Goal: Task Accomplishment & Management: Complete application form

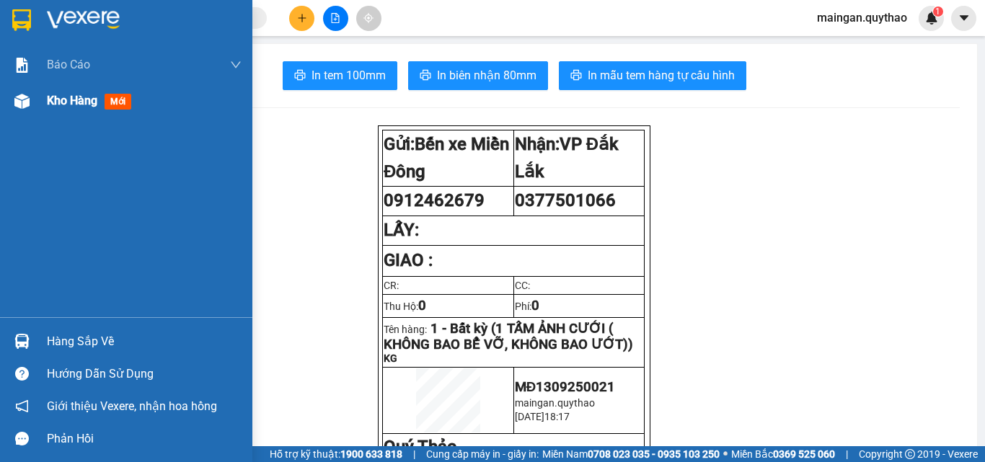
click at [25, 86] on div "Kho hàng mới" at bounding box center [126, 101] width 252 height 36
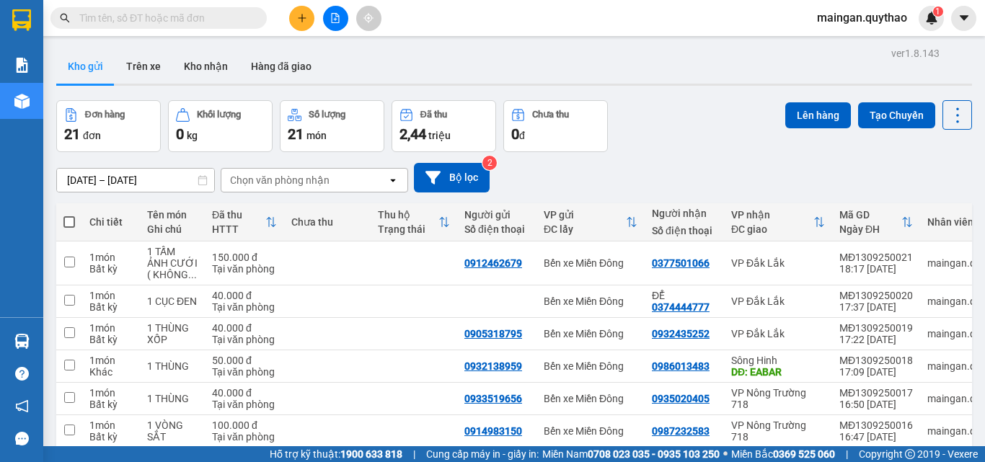
drag, startPoint x: 142, startPoint y: 177, endPoint x: 154, endPoint y: 185, distance: 14.4
click at [143, 176] on input "[DATE] – [DATE]" at bounding box center [135, 180] width 157 height 23
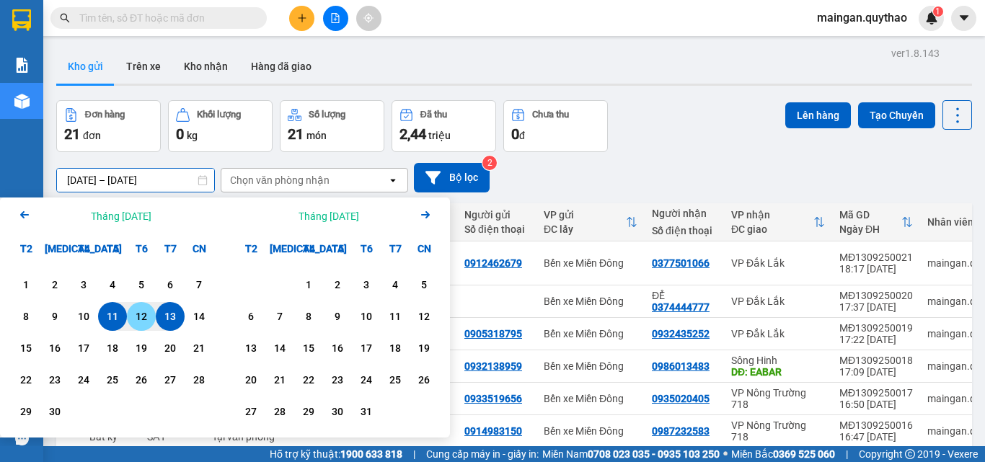
click at [168, 319] on div "13" at bounding box center [170, 316] width 20 height 17
drag, startPoint x: 168, startPoint y: 319, endPoint x: 179, endPoint y: 314, distance: 11.6
click at [169, 318] on div "13" at bounding box center [170, 316] width 20 height 17
type input "[DATE] – [DATE]"
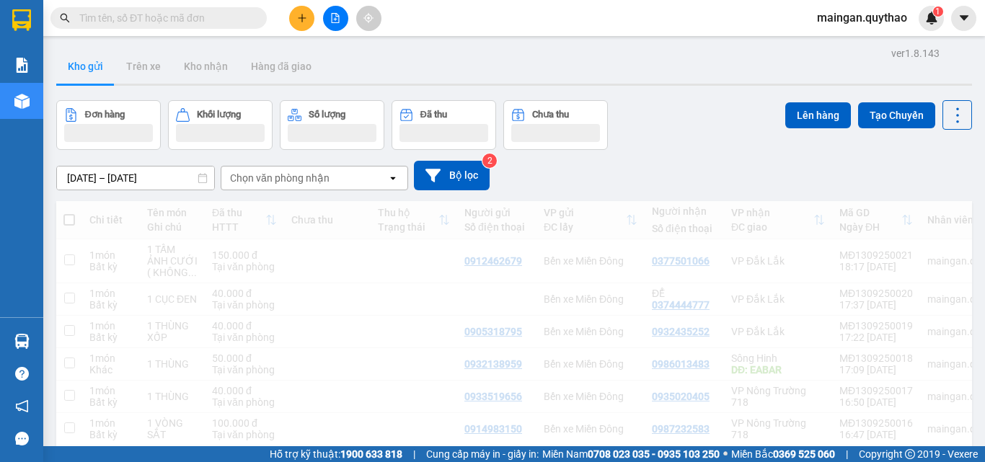
click at [68, 219] on span at bounding box center [69, 220] width 12 height 12
click at [69, 213] on input "checkbox" at bounding box center [69, 213] width 0 height 0
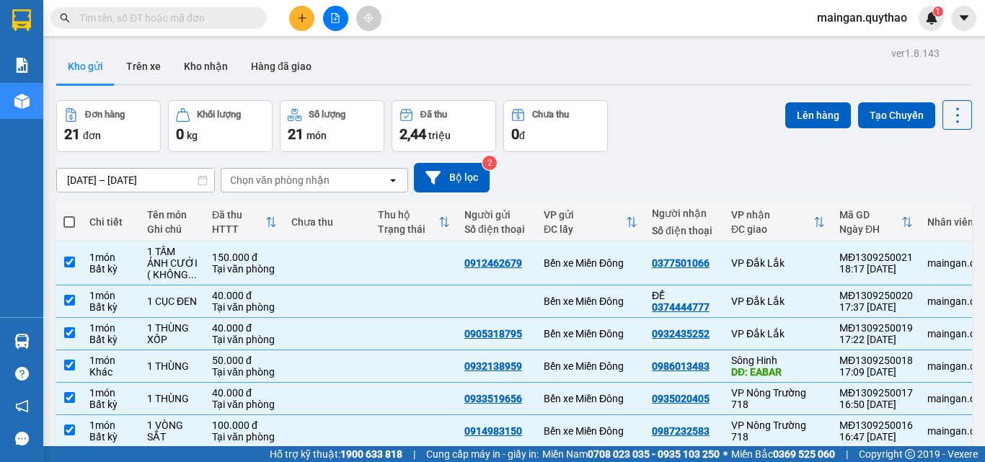
checkbox input "true"
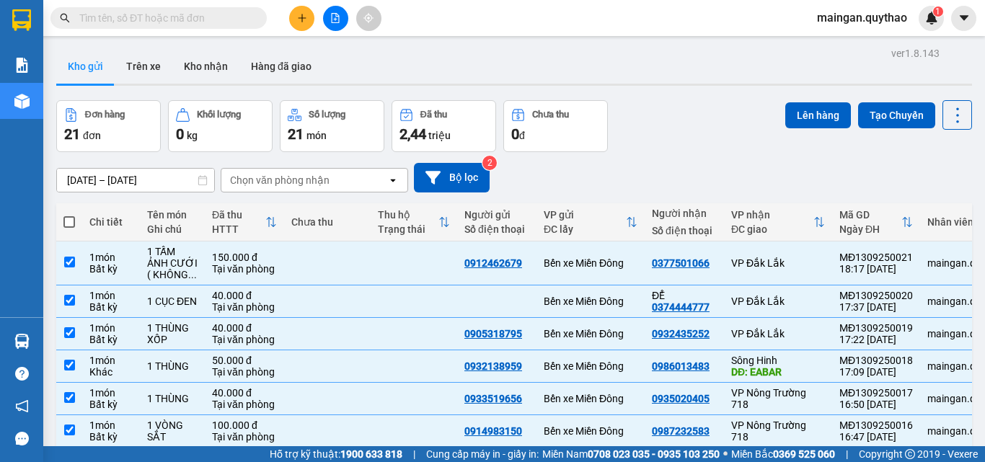
checkbox input "true"
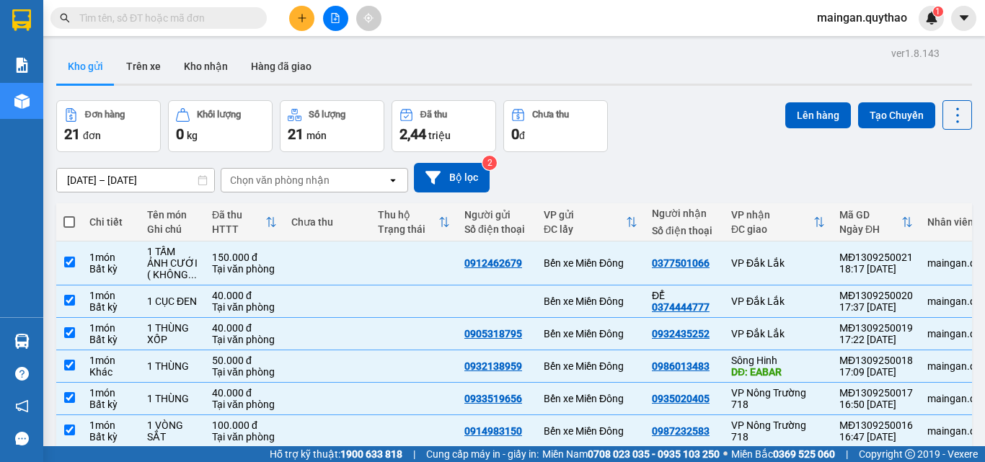
checkbox input "true"
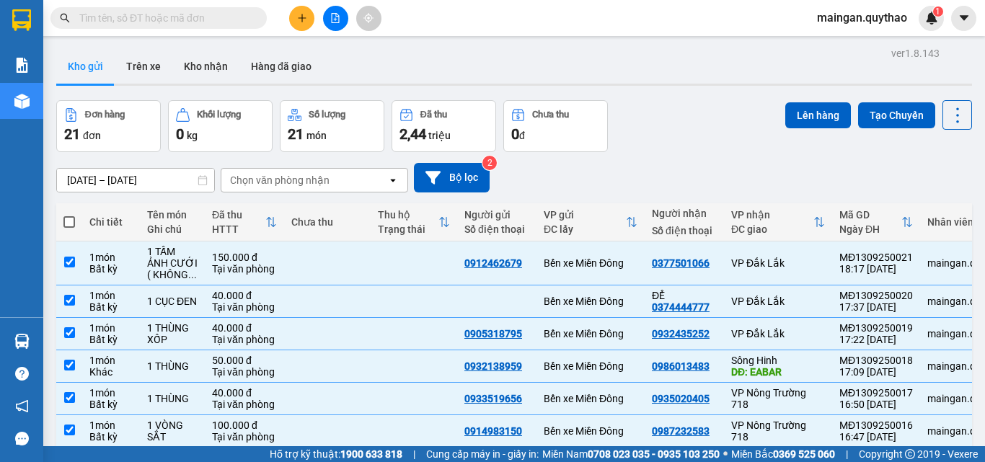
checkbox input "true"
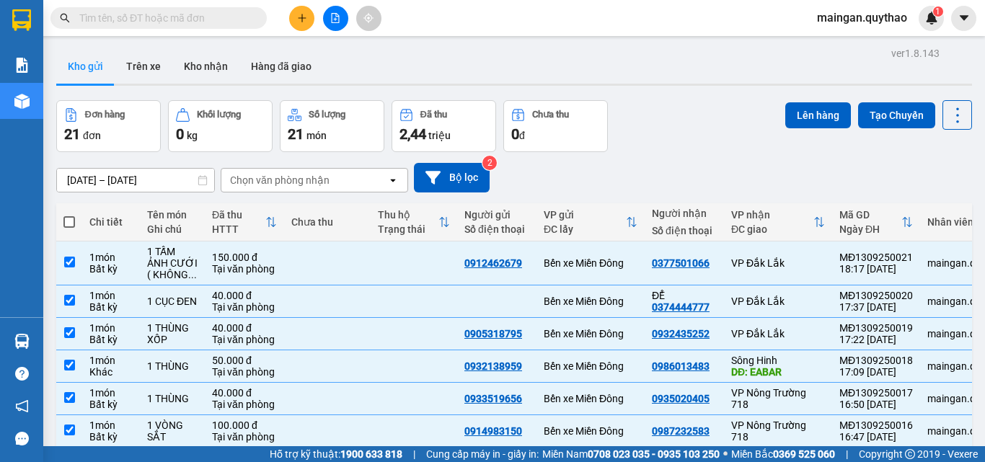
checkbox input "true"
drag, startPoint x: 794, startPoint y: 127, endPoint x: 787, endPoint y: 120, distance: 9.2
click at [789, 122] on button "Lên hàng" at bounding box center [818, 115] width 66 height 26
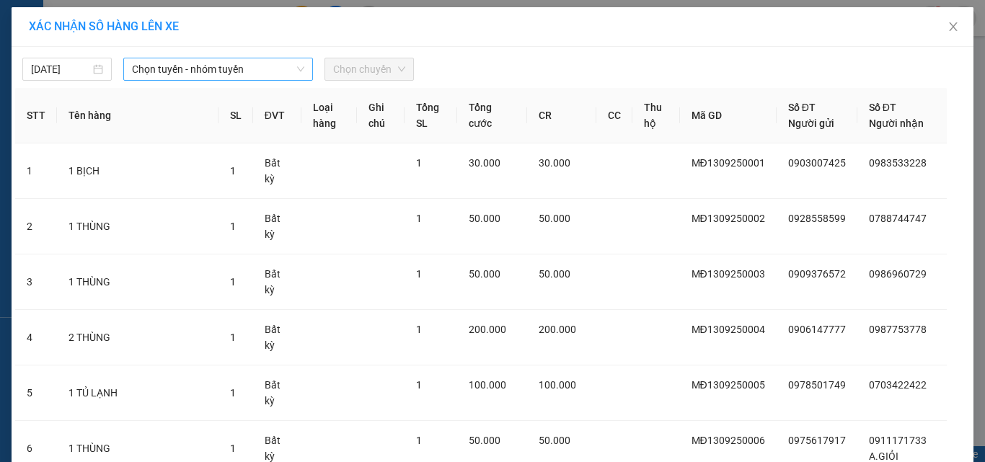
click at [249, 77] on span "Chọn tuyến - nhóm tuyến" at bounding box center [218, 69] width 172 height 22
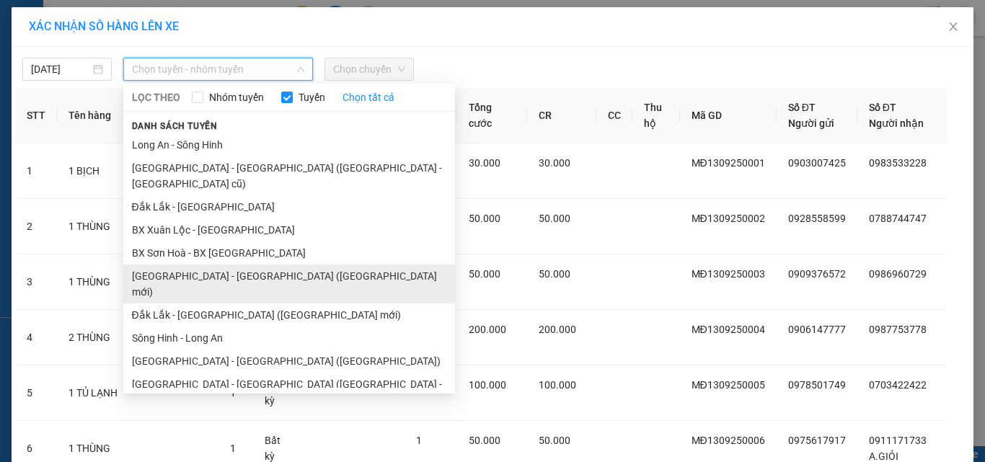
click at [218, 265] on li "[GEOGRAPHIC_DATA] - [GEOGRAPHIC_DATA] ([GEOGRAPHIC_DATA] mới)" at bounding box center [289, 284] width 332 height 39
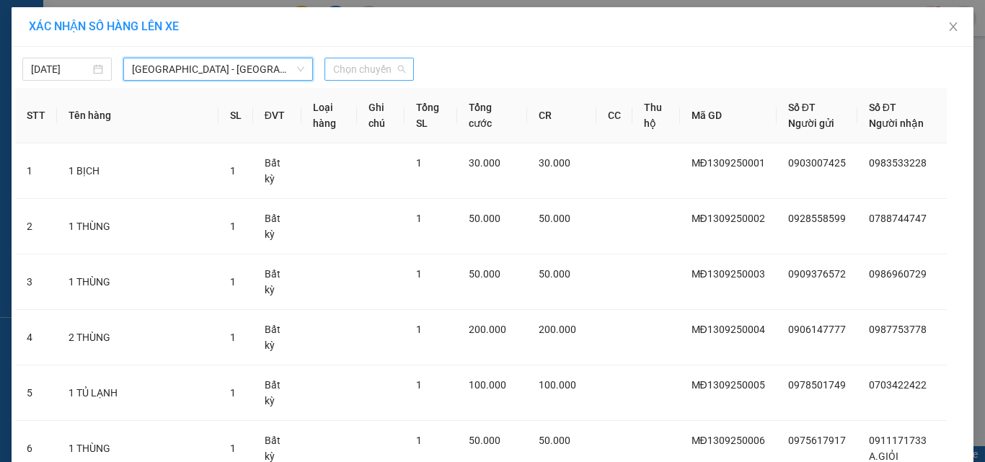
click at [364, 68] on span "Chọn chuyến" at bounding box center [369, 69] width 72 height 22
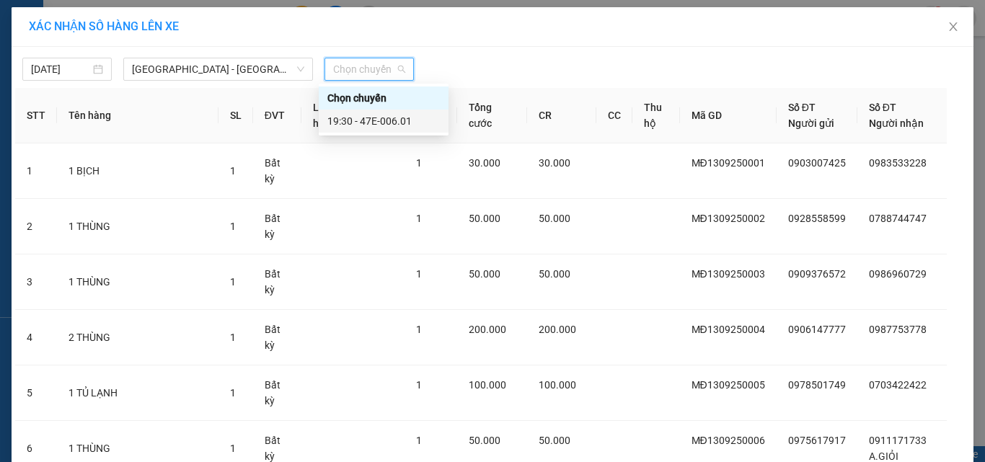
click at [378, 118] on div "19:30 - 47E-006.01" at bounding box center [383, 121] width 112 height 16
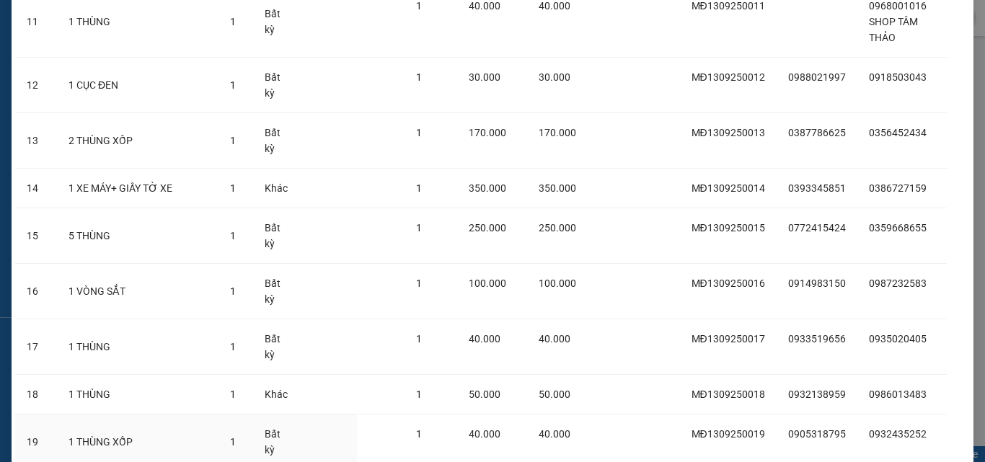
scroll to position [945, 0]
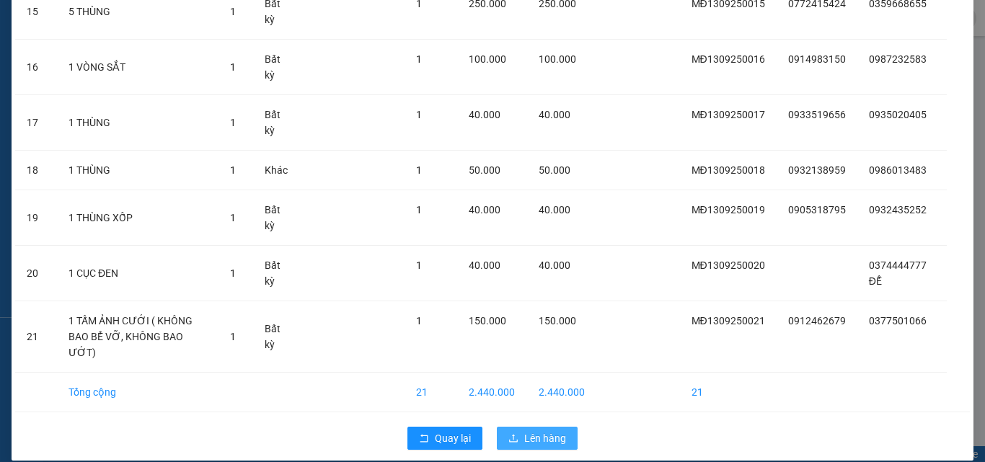
click at [518, 427] on button "Lên hàng" at bounding box center [537, 438] width 81 height 23
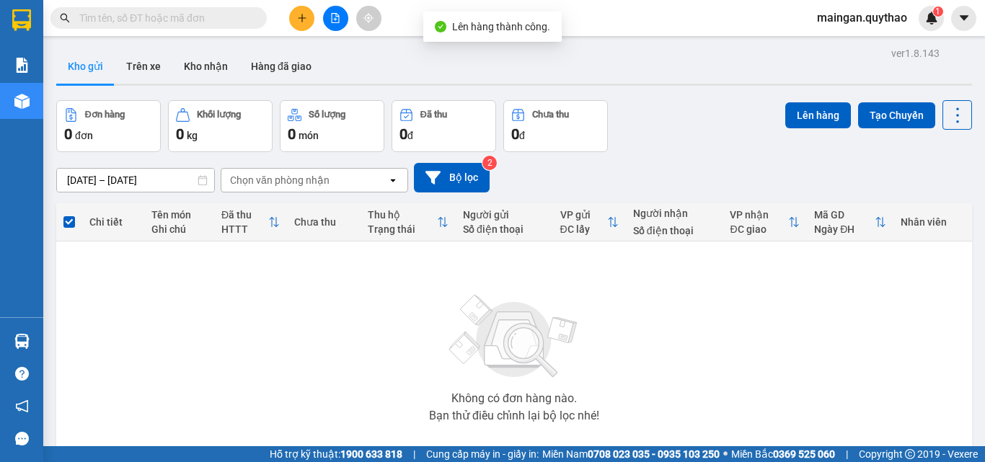
click at [328, 12] on button at bounding box center [335, 18] width 25 height 25
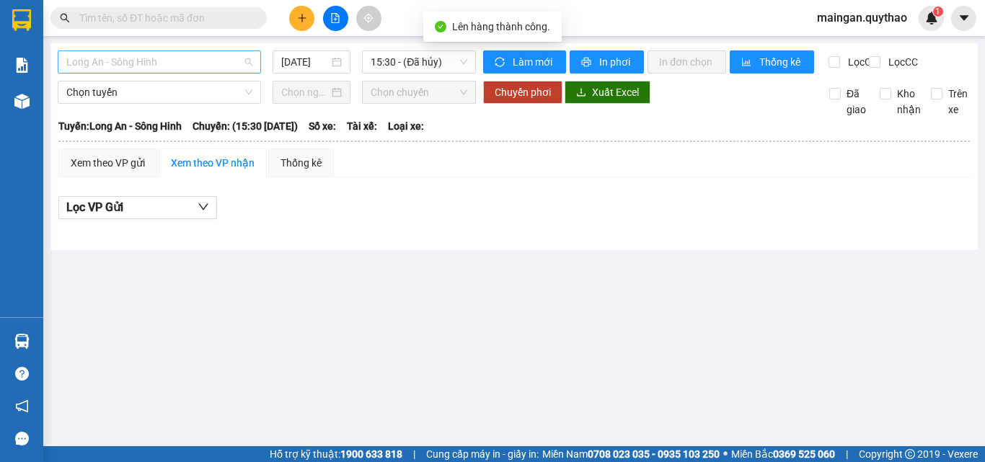
click at [162, 66] on span "Long An - Sông Hinh" at bounding box center [159, 62] width 186 height 22
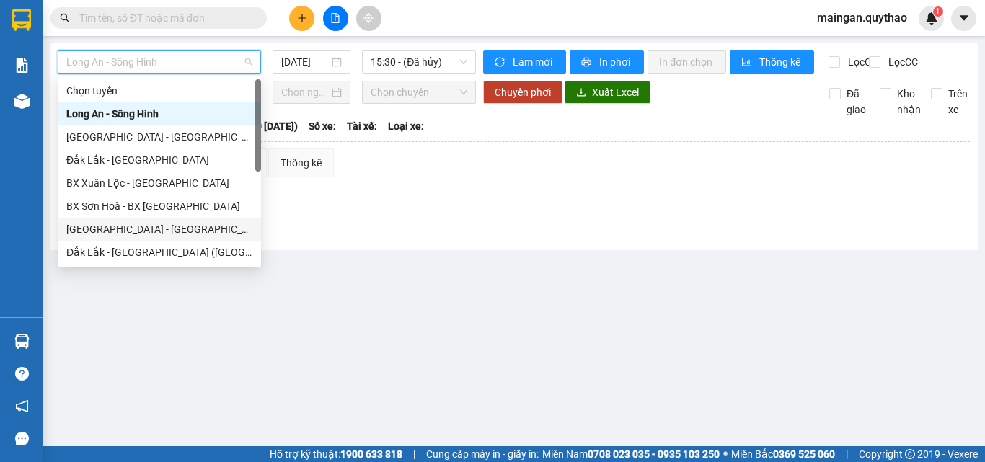
click at [175, 228] on div "[GEOGRAPHIC_DATA] - [GEOGRAPHIC_DATA] ([GEOGRAPHIC_DATA] mới)" at bounding box center [159, 229] width 186 height 16
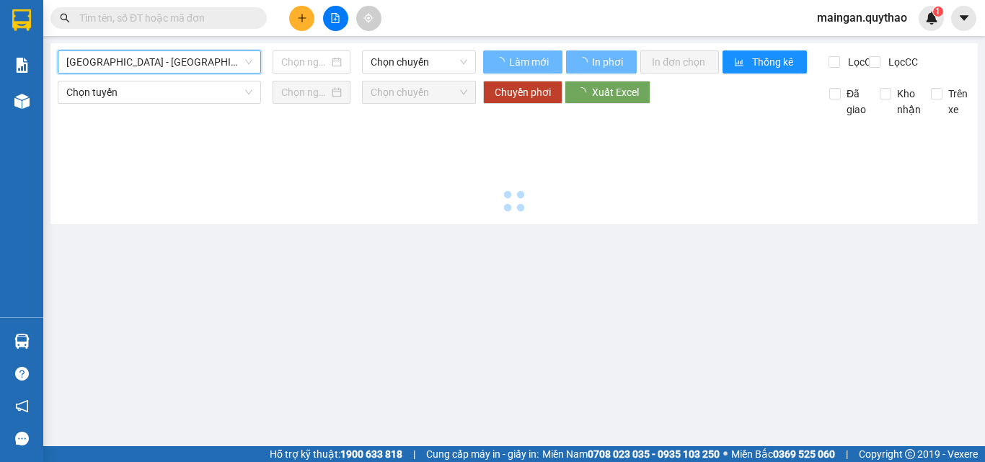
type input "[DATE]"
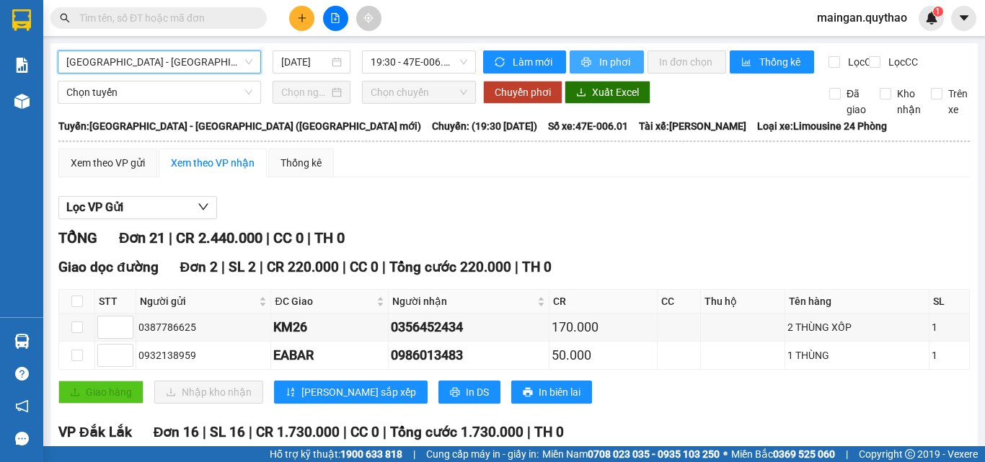
click at [574, 61] on button "In phơi" at bounding box center [606, 61] width 74 height 23
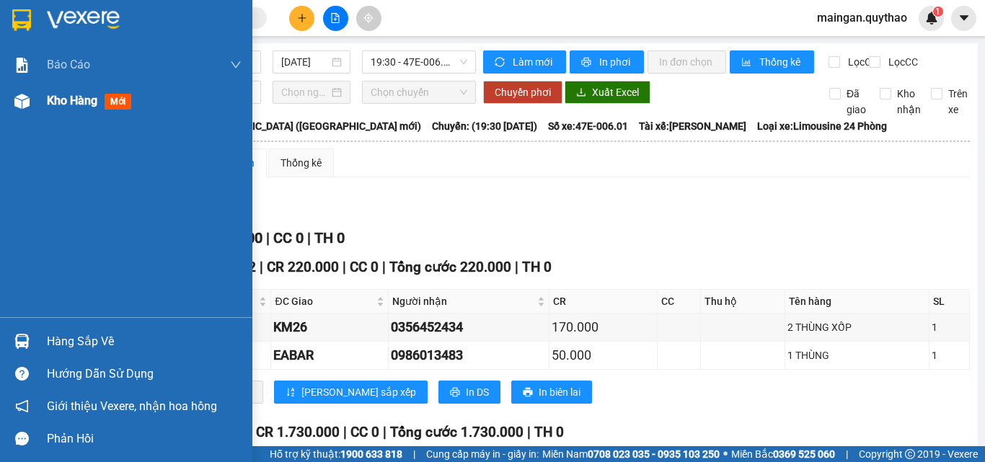
click at [31, 105] on div at bounding box center [21, 101] width 25 height 25
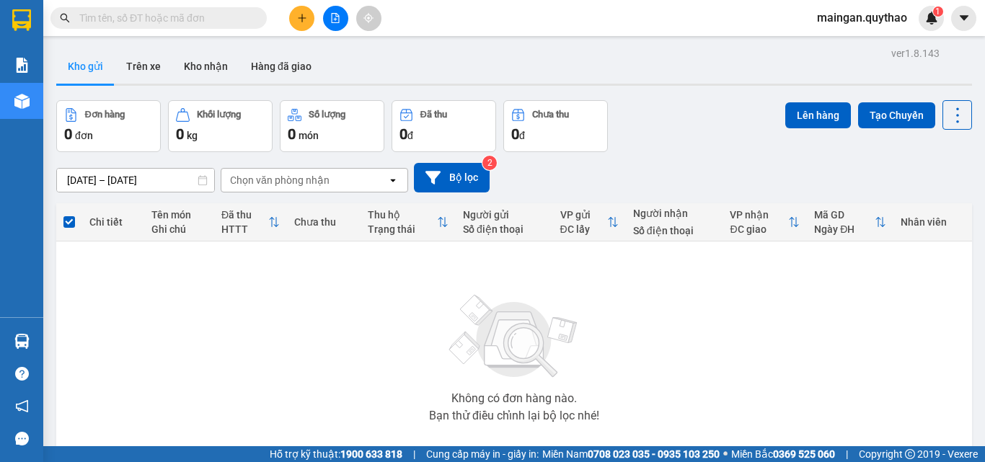
click at [292, 14] on button at bounding box center [301, 18] width 25 height 25
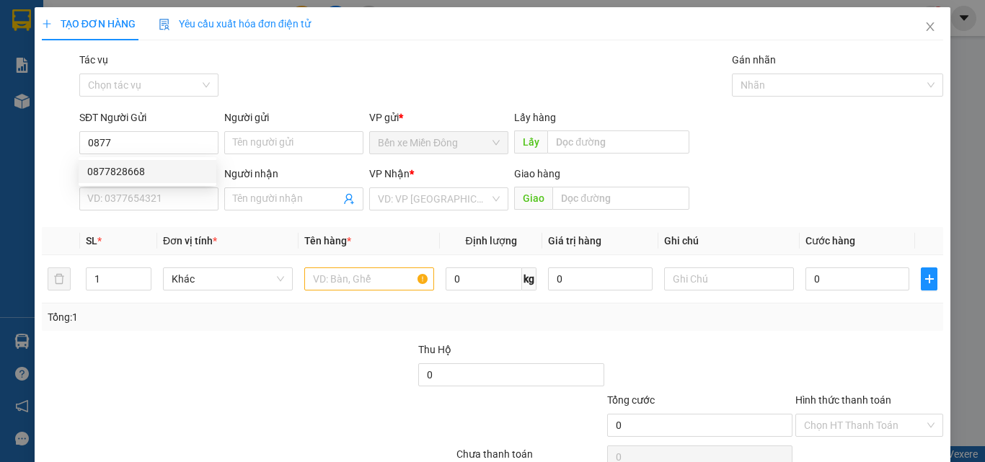
click at [188, 157] on div "0877828668 0877828668" at bounding box center [148, 171] width 138 height 29
click at [136, 142] on input "0877" at bounding box center [148, 142] width 139 height 23
click at [141, 172] on div "0877828668" at bounding box center [147, 172] width 120 height 16
type input "0877828668"
type input "0369608092"
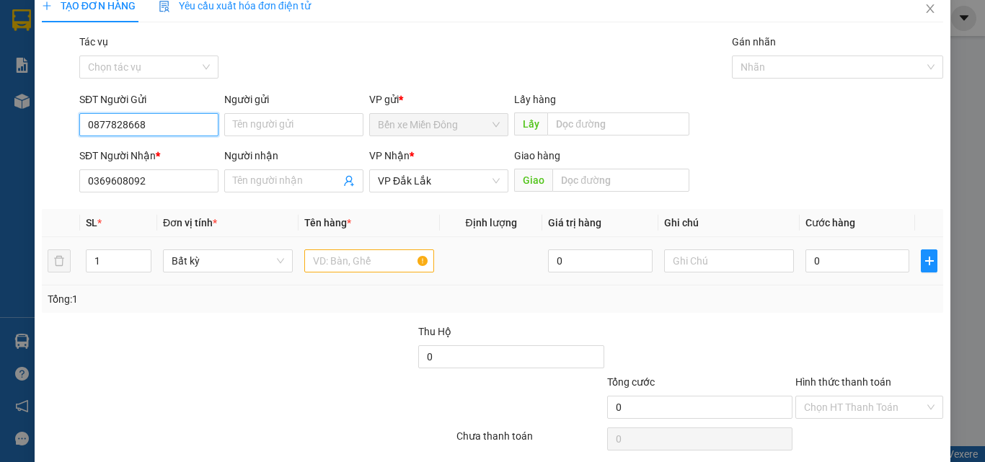
scroll to position [71, 0]
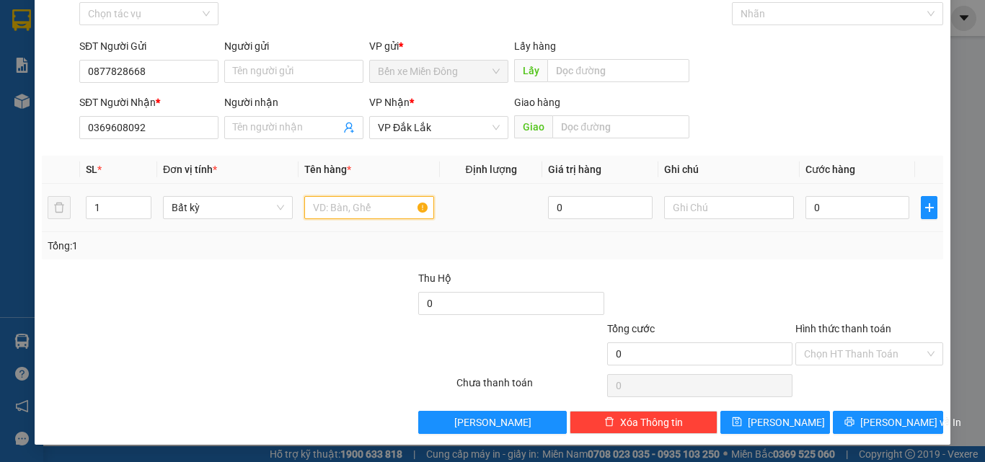
click at [342, 202] on input "text" at bounding box center [369, 207] width 130 height 23
type input "1 HỘP RENG"
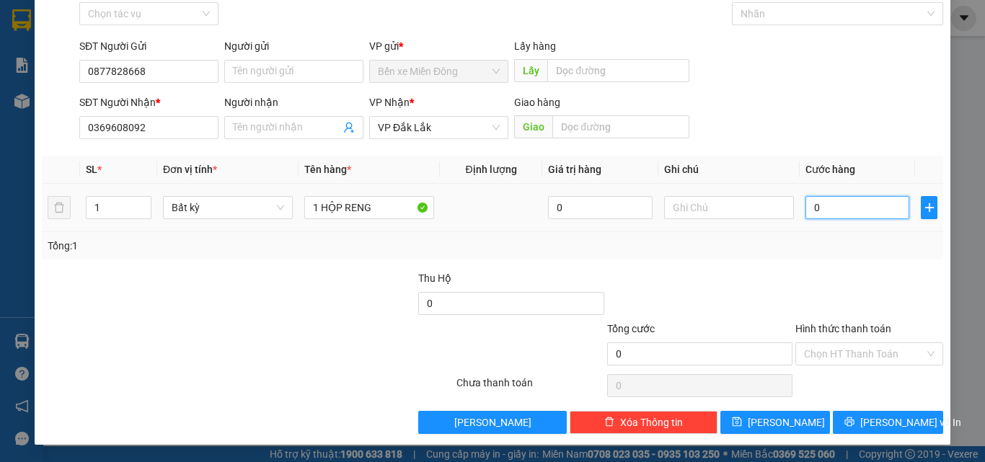
click at [884, 205] on input "0" at bounding box center [857, 207] width 104 height 23
type input "3"
type input "30"
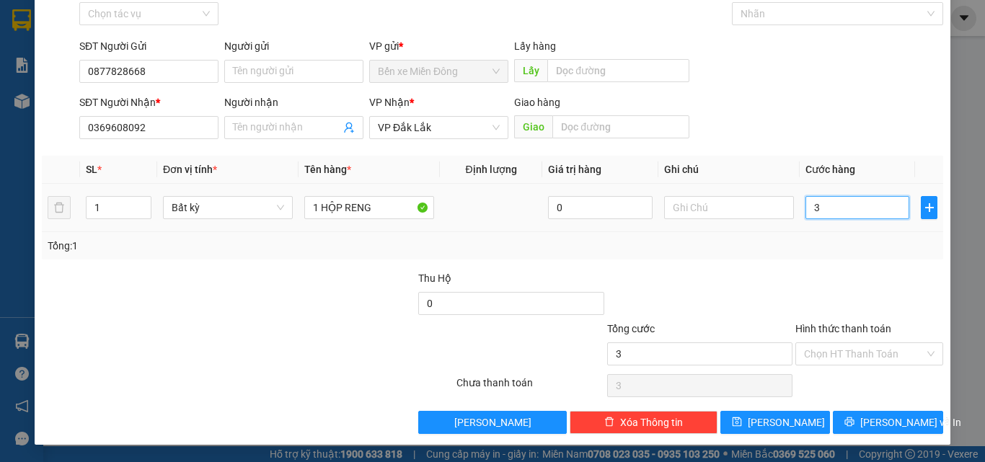
type input "30"
type input "30.000"
click at [901, 153] on div "Transit Pickup Surcharge Ids Transit Deliver Surcharge Ids Transit Deliver Surc…" at bounding box center [492, 207] width 901 height 453
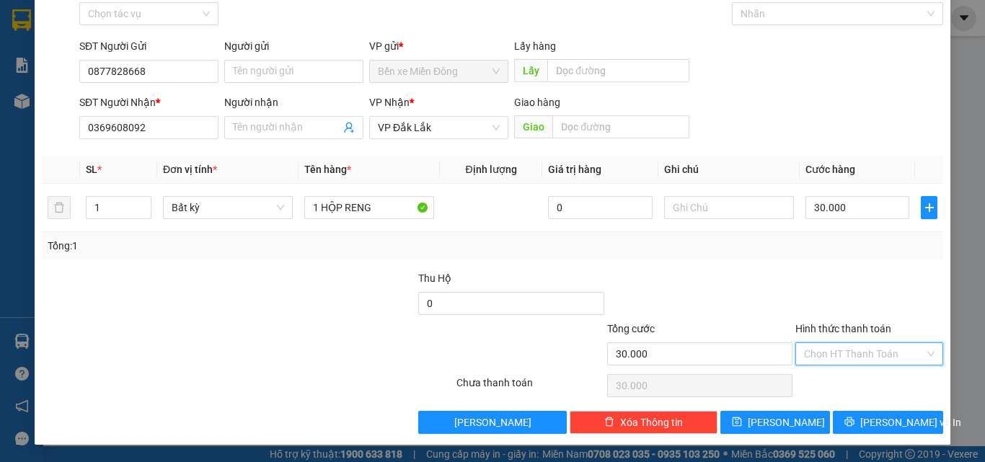
click at [846, 353] on input "Hình thức thanh toán" at bounding box center [864, 354] width 120 height 22
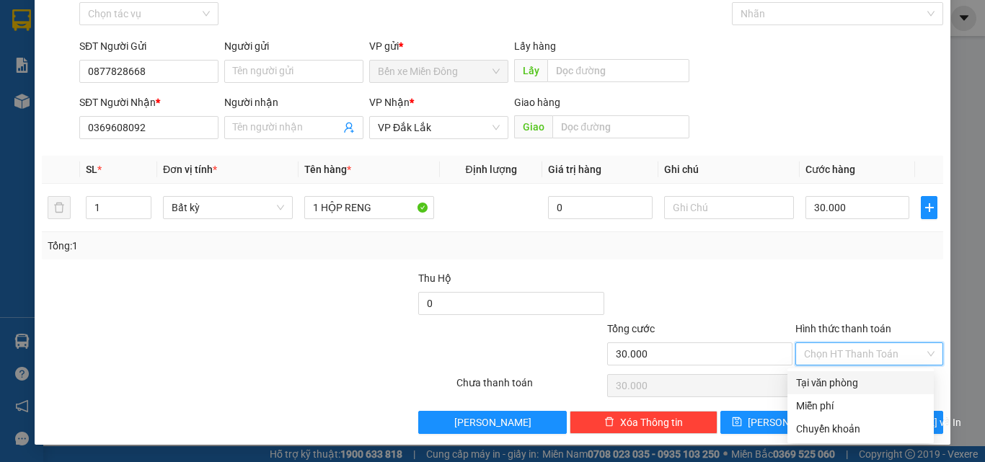
click at [835, 374] on div "Tại văn phòng" at bounding box center [860, 382] width 146 height 23
type input "0"
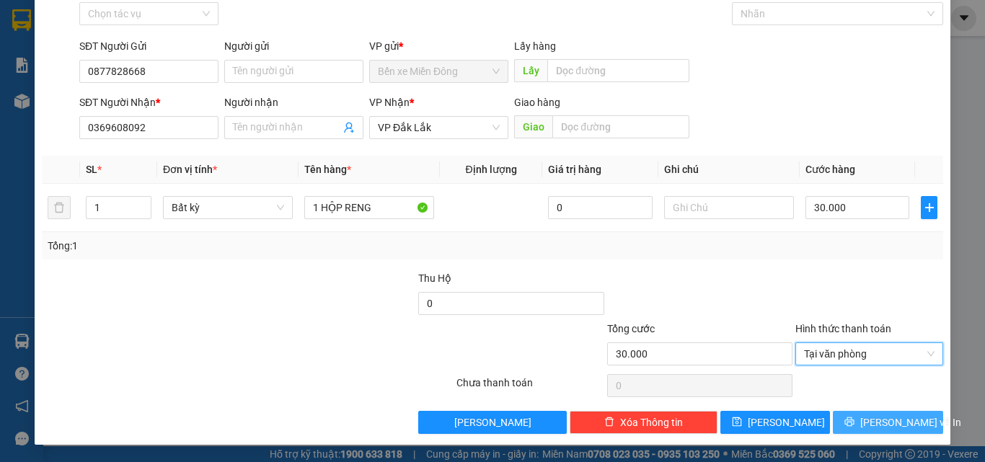
click at [854, 425] on icon "printer" at bounding box center [849, 422] width 10 height 10
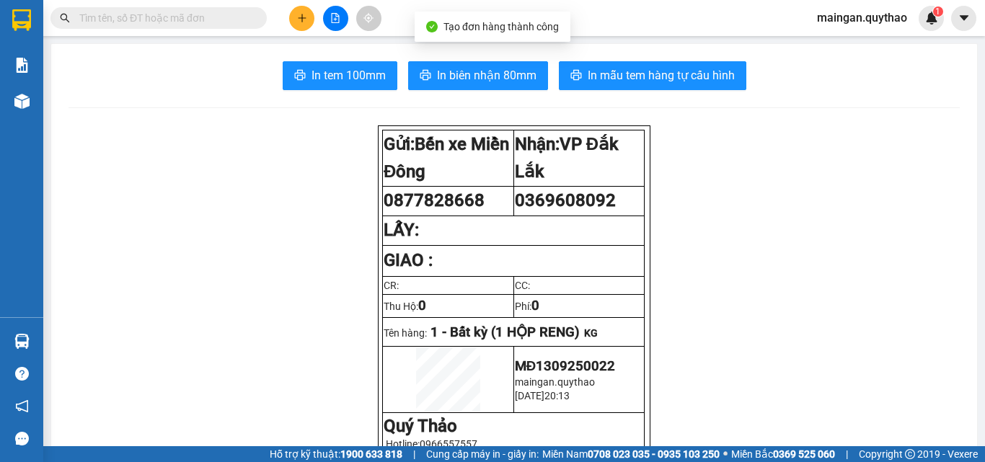
drag, startPoint x: 649, startPoint y: 112, endPoint x: 618, endPoint y: 118, distance: 32.2
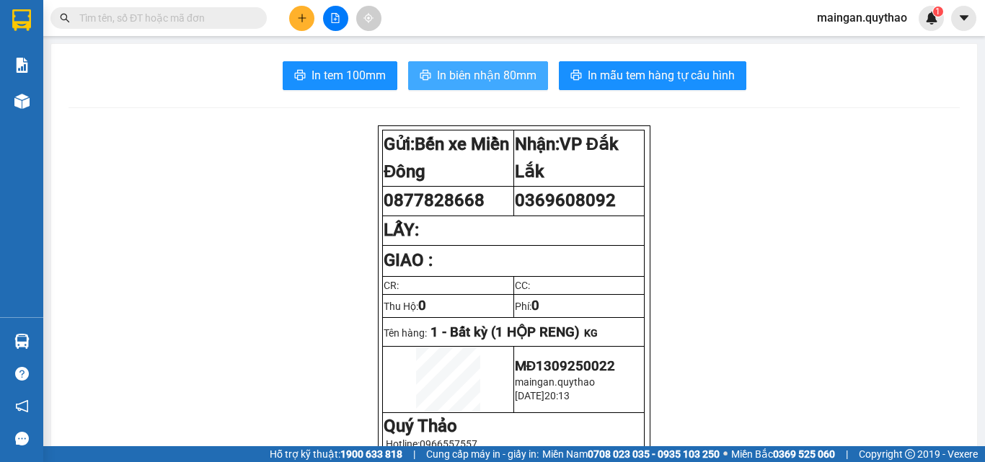
drag, startPoint x: 618, startPoint y: 118, endPoint x: 476, endPoint y: 71, distance: 149.8
click at [476, 71] on span "In biên nhận 80mm" at bounding box center [486, 75] width 99 height 18
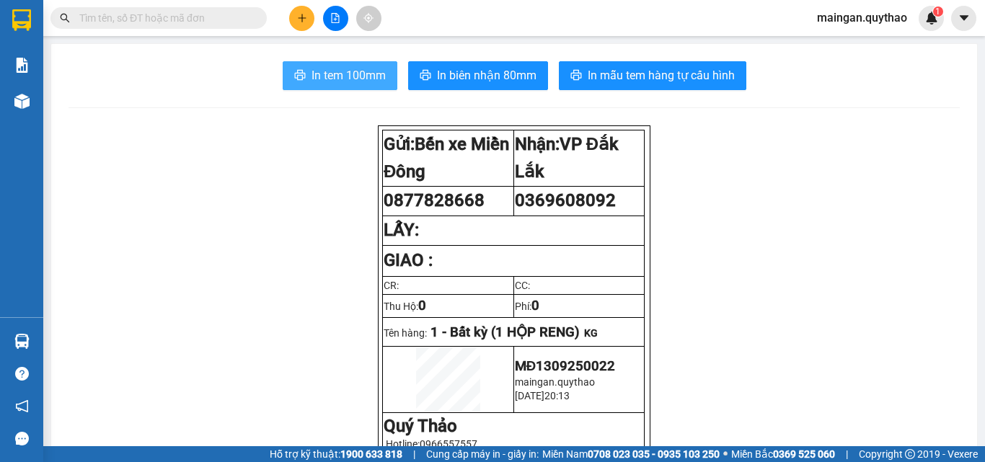
click at [365, 66] on button "In tem 100mm" at bounding box center [340, 75] width 115 height 29
